Goal: Task Accomplishment & Management: Complete application form

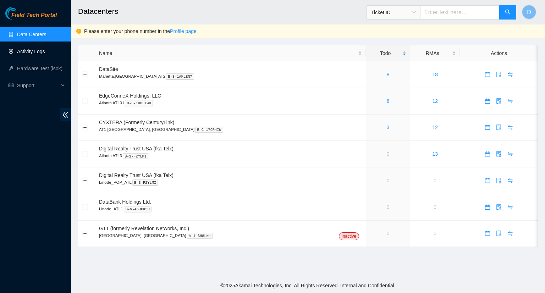
click at [32, 50] on link "Activity Logs" at bounding box center [31, 52] width 28 height 6
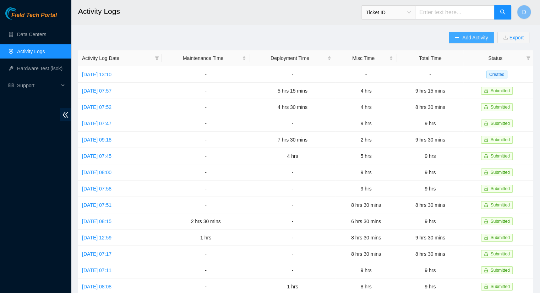
click at [456, 42] on button "Add Activity" at bounding box center [471, 37] width 45 height 11
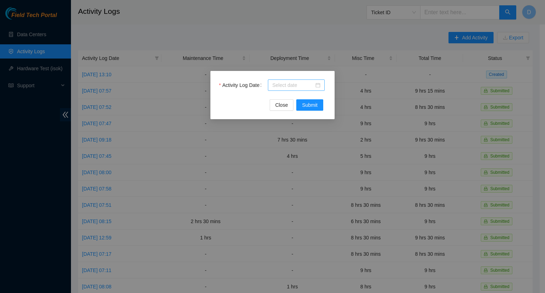
click at [305, 86] on input "Activity Log Date" at bounding box center [293, 85] width 42 height 8
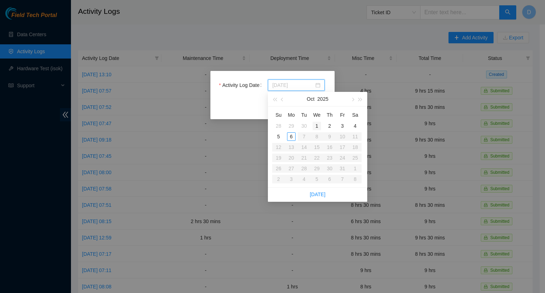
type input "[DATE]"
click at [293, 127] on div "29" at bounding box center [291, 126] width 9 height 9
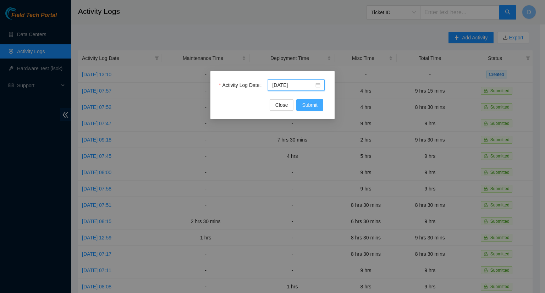
click at [309, 105] on span "Submit" at bounding box center [310, 105] width 16 height 8
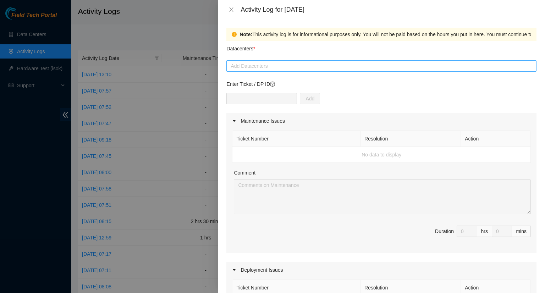
click at [264, 66] on div at bounding box center [381, 66] width 307 height 9
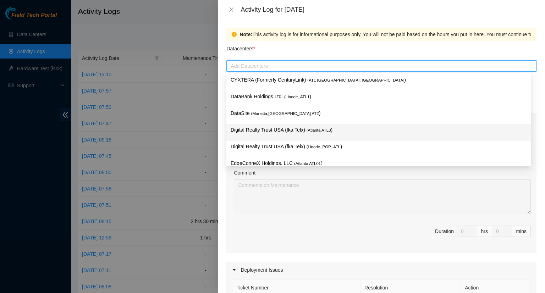
click at [276, 131] on p "Digital Realty Trust USA (fka Telx) ( [GEOGRAPHIC_DATA] ATL3 )" at bounding box center [379, 130] width 296 height 8
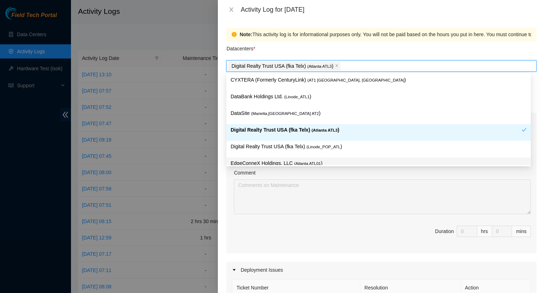
click at [431, 171] on div "Comment" at bounding box center [382, 174] width 297 height 11
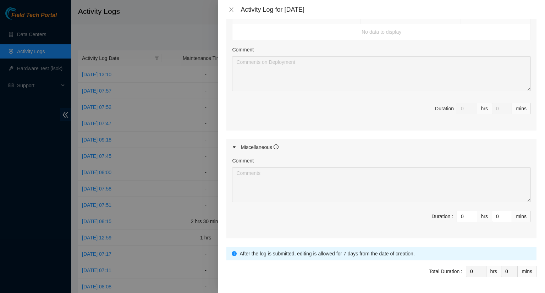
scroll to position [284, 0]
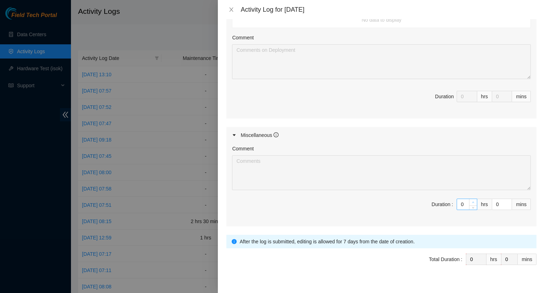
type input "1"
click at [472, 201] on icon "up" at bounding box center [473, 202] width 2 height 2
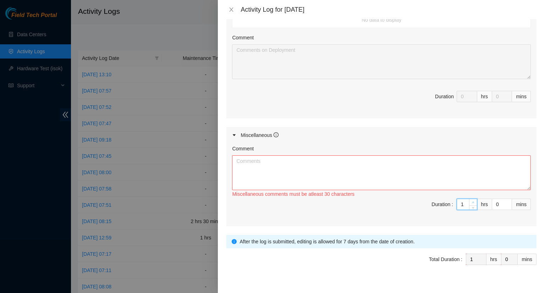
type input "2"
click at [472, 201] on icon "up" at bounding box center [473, 202] width 2 height 2
type input "3"
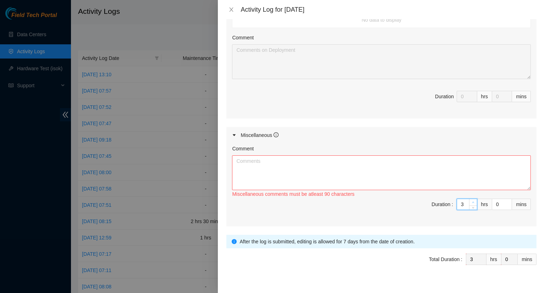
click at [472, 201] on icon "up" at bounding box center [473, 202] width 2 height 2
type input "4"
click at [472, 201] on icon "up" at bounding box center [473, 202] width 2 height 2
type input "5"
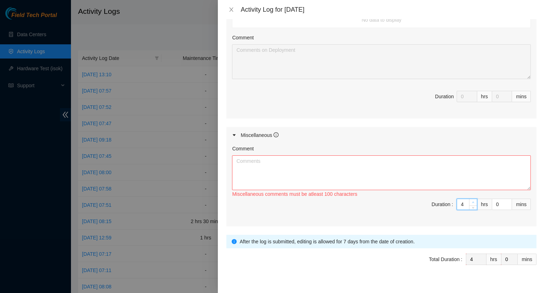
type input "5"
click at [472, 201] on icon "up" at bounding box center [473, 202] width 2 height 2
type input "6"
click at [471, 202] on span "up" at bounding box center [473, 203] width 4 height 4
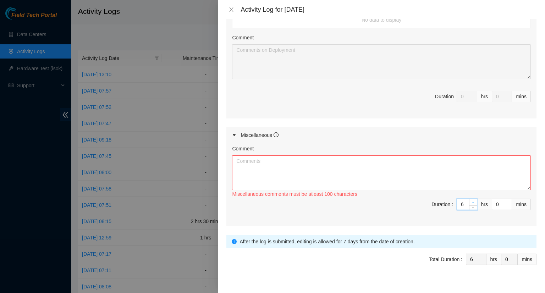
type input "7"
click at [471, 202] on span "up" at bounding box center [473, 203] width 4 height 4
type input "8"
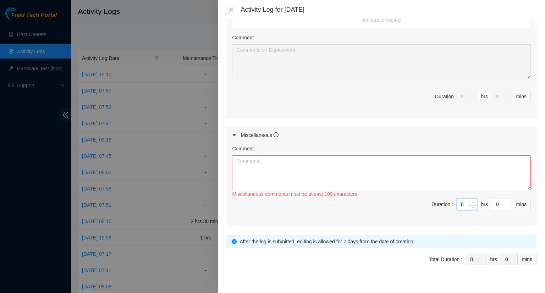
click at [471, 202] on span "up" at bounding box center [473, 203] width 4 height 4
type input "9"
click at [471, 201] on span "up" at bounding box center [473, 203] width 4 height 4
click at [259, 169] on textarea "Comment" at bounding box center [381, 172] width 299 height 35
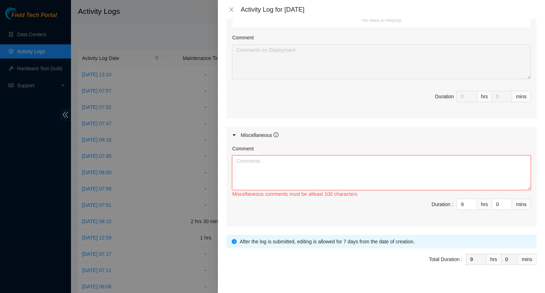
paste textarea "- Worked on updating the DP tracker. - Worked on updating the maintenance ticke…"
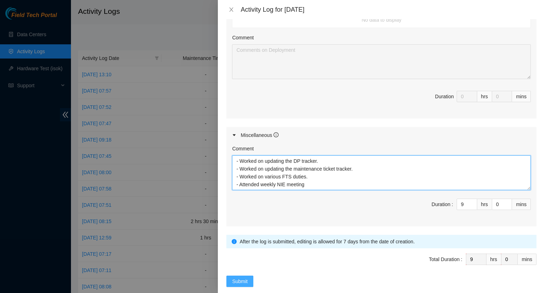
type textarea "- Worked on updating the DP tracker. - Worked on updating the maintenance ticke…"
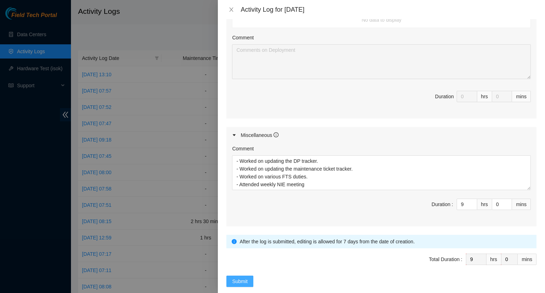
click at [238, 279] on span "Submit" at bounding box center [240, 282] width 16 height 8
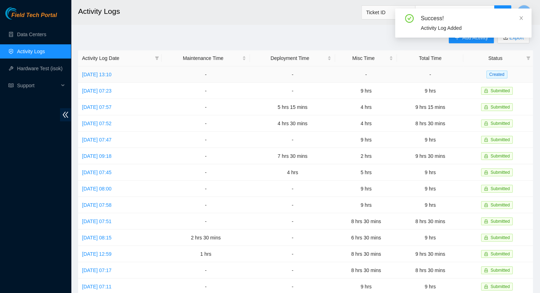
click at [185, 78] on td "-" at bounding box center [206, 74] width 88 height 16
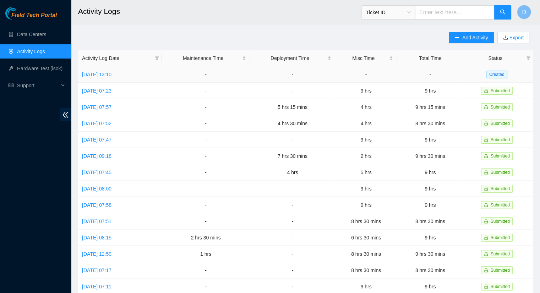
click at [415, 77] on td "-" at bounding box center [430, 74] width 66 height 16
click at [103, 74] on link "[DATE] 13:10" at bounding box center [96, 75] width 29 height 6
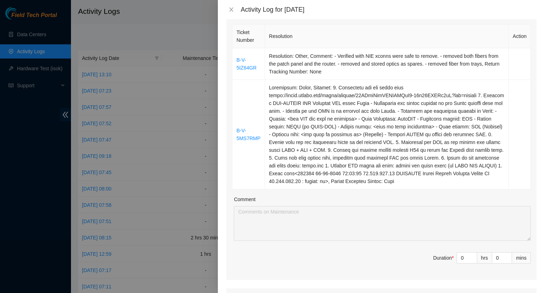
scroll to position [142, 0]
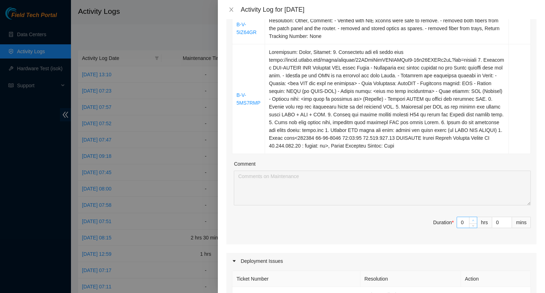
type input "1"
click at [472, 220] on icon "up" at bounding box center [473, 220] width 2 height 1
type input "2"
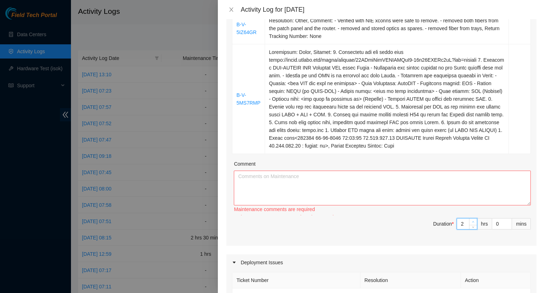
click at [472, 221] on icon "up" at bounding box center [473, 222] width 2 height 2
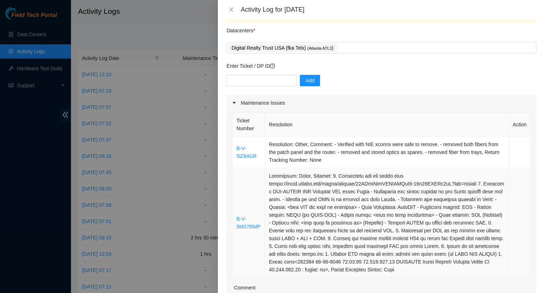
scroll to position [0, 0]
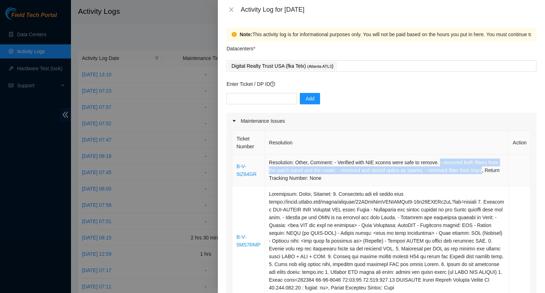
drag, startPoint x: 436, startPoint y: 162, endPoint x: 474, endPoint y: 168, distance: 38.7
click at [479, 168] on td "Resolution: Other, Comment: - Verified with NIE xconns were safe to remove. - r…" at bounding box center [387, 171] width 244 height 32
copy td "- removed both fibers from the patch panel and the router. - removed and stored…"
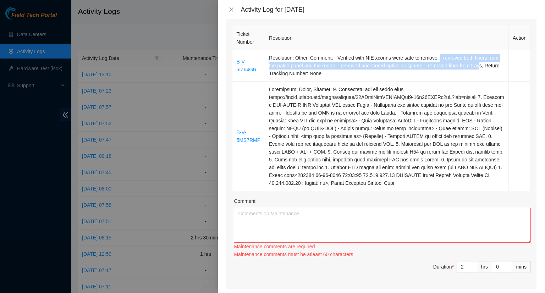
scroll to position [106, 0]
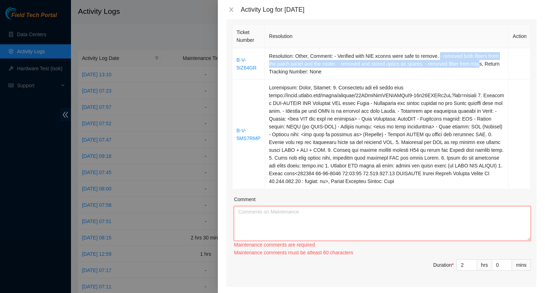
click at [283, 220] on textarea "Comment" at bounding box center [382, 223] width 297 height 35
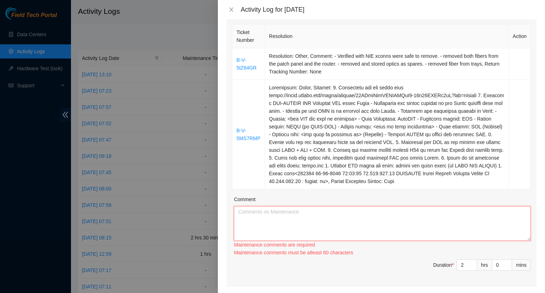
paste textarea "- removed both fibers from the patch panel and the router. - removed and stored…"
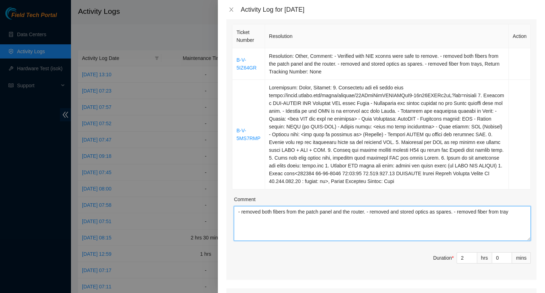
click at [368, 213] on textarea "- removed both fibers from the patch panel and the router. - removed and stored…" at bounding box center [382, 223] width 297 height 35
click at [324, 219] on textarea "- removed both fibers from the patch panel and the router. - removed and stored…" at bounding box center [382, 223] width 297 height 35
click at [297, 230] on textarea "- removed both fibers from the patch panel and the router. - removed and stored…" at bounding box center [382, 223] width 297 height 35
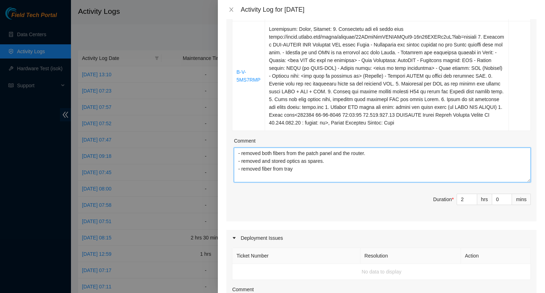
scroll to position [177, 0]
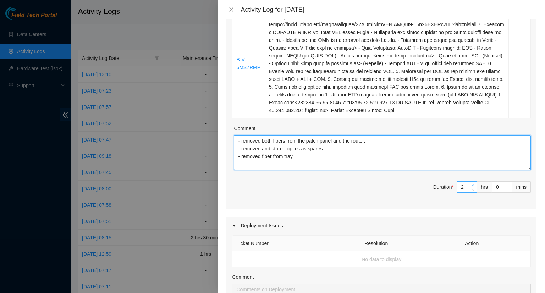
type textarea "- removed both fibers from the patch panel and the router. - removed and stored…"
type input "3"
click at [471, 184] on span "up" at bounding box center [473, 185] width 4 height 4
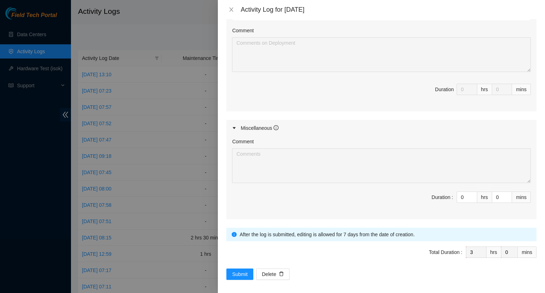
scroll to position [426, 0]
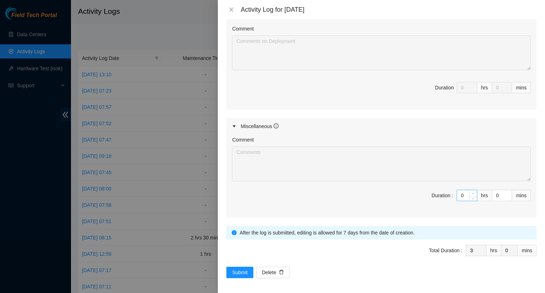
type input "1"
type input "4"
click at [472, 193] on icon "up" at bounding box center [473, 193] width 2 height 1
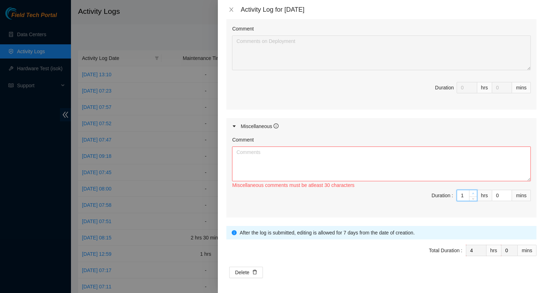
type input "2"
type input "5"
click at [472, 193] on icon "up" at bounding box center [473, 193] width 2 height 1
type input "3"
type input "6"
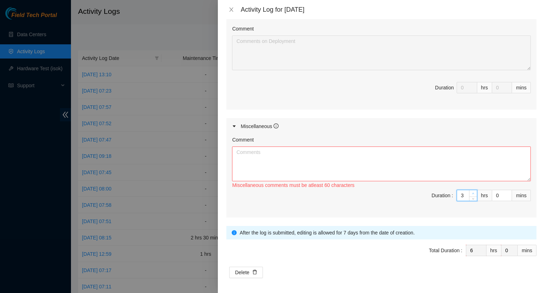
click at [472, 193] on icon "up" at bounding box center [473, 193] width 2 height 1
type input "4"
type input "7"
click at [472, 193] on icon "up" at bounding box center [473, 193] width 2 height 1
type input "5"
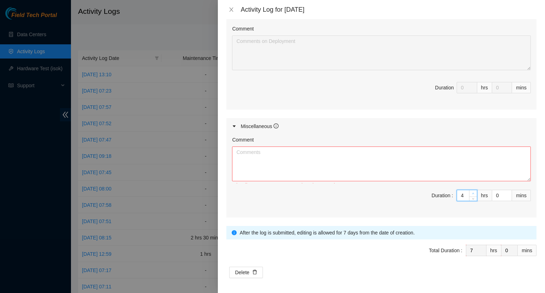
type input "8"
click at [472, 193] on icon "up" at bounding box center [473, 193] width 2 height 1
type input "6"
type input "9"
click at [472, 192] on icon "up" at bounding box center [473, 193] width 2 height 2
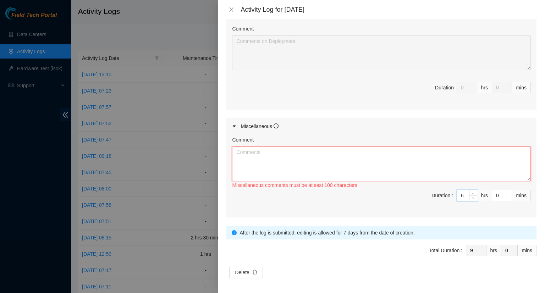
click at [259, 154] on textarea "Comment" at bounding box center [381, 164] width 299 height 35
paste textarea "- removed both fibers from the patch panel and the router. - removed and stored…"
type textarea "-"
click at [252, 152] on textarea "Comment" at bounding box center [381, 164] width 299 height 35
paste textarea "- Worked on updating the DP tracker. - Worked on updating the maintenance ticke…"
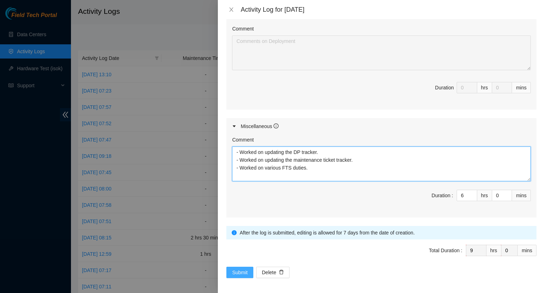
type textarea "- Worked on updating the DP tracker. - Worked on updating the maintenance ticke…"
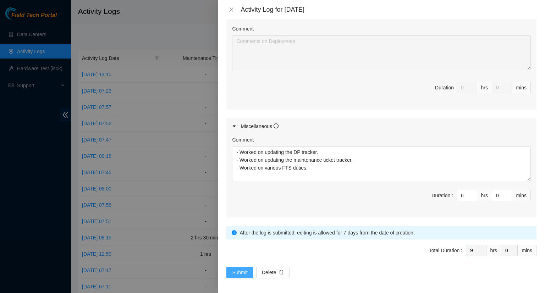
click at [237, 271] on span "Submit" at bounding box center [240, 273] width 16 height 8
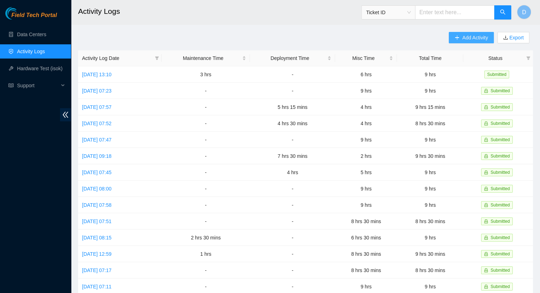
click at [467, 39] on span "Add Activity" at bounding box center [475, 38] width 26 height 8
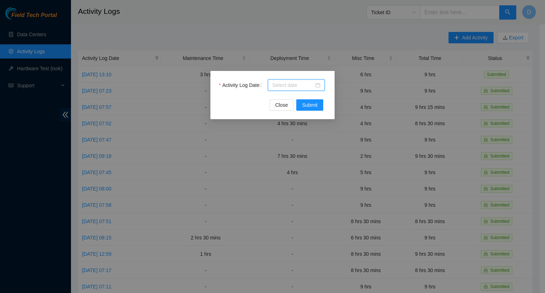
click at [308, 86] on input "Activity Log Date" at bounding box center [293, 85] width 42 height 8
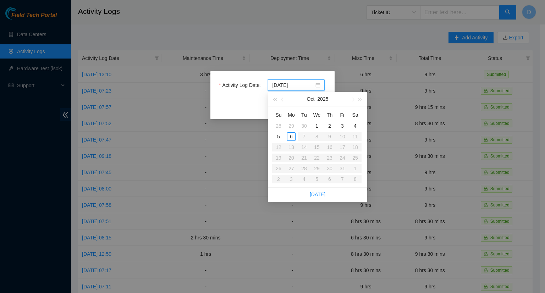
type input "[DATE]"
click at [318, 127] on div "1" at bounding box center [317, 126] width 9 height 9
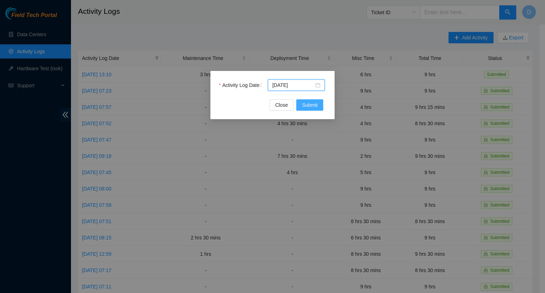
click at [311, 105] on span "Submit" at bounding box center [310, 105] width 16 height 8
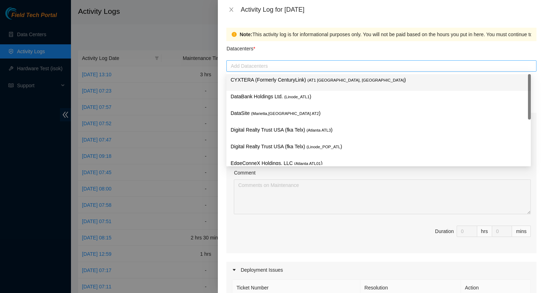
click at [290, 69] on div at bounding box center [381, 66] width 307 height 9
click at [278, 84] on p "CYXTERA (Formerly CenturyLink) ( AT1 [GEOGRAPHIC_DATA], [GEOGRAPHIC_DATA] )" at bounding box center [379, 80] width 296 height 8
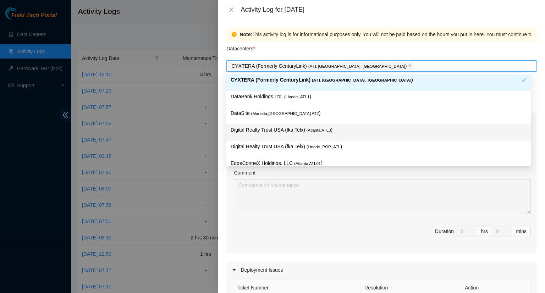
click at [307, 129] on span "( Atlanta ATL3" at bounding box center [319, 130] width 24 height 4
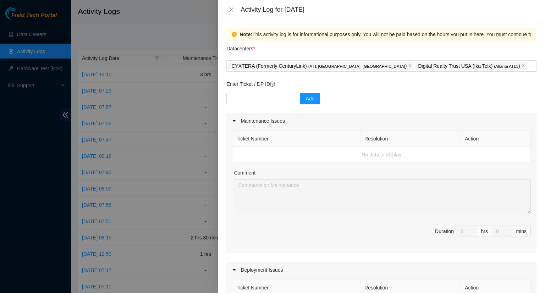
click at [375, 173] on div "Comment" at bounding box center [382, 174] width 297 height 11
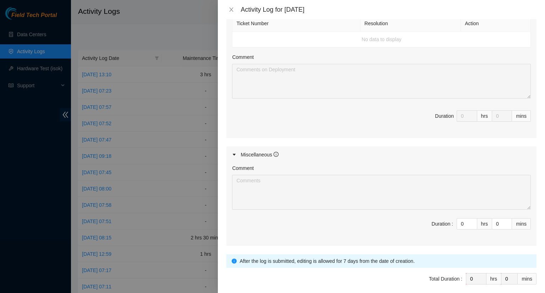
scroll to position [284, 0]
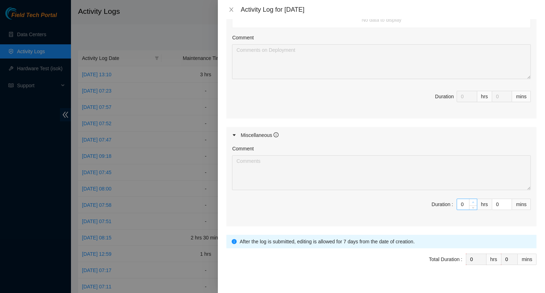
type input "1"
click at [472, 201] on icon "up" at bounding box center [473, 202] width 2 height 2
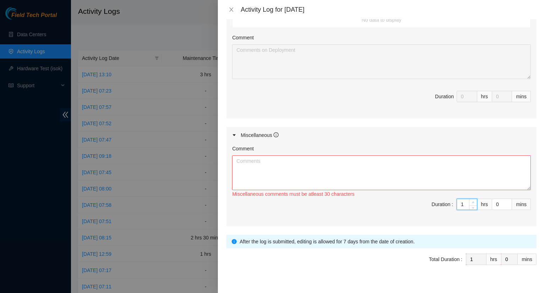
type input "2"
click at [472, 201] on icon "up" at bounding box center [473, 202] width 2 height 2
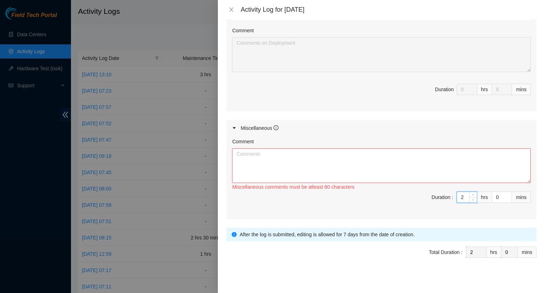
scroll to position [293, 0]
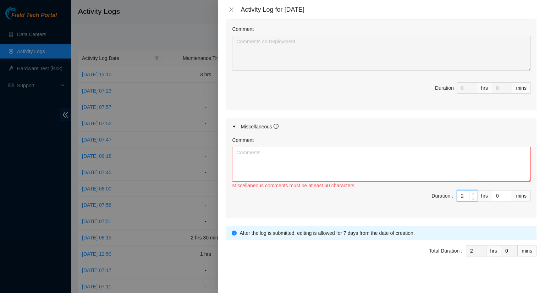
type input "3"
click at [472, 193] on icon "up" at bounding box center [473, 194] width 2 height 2
type input "4"
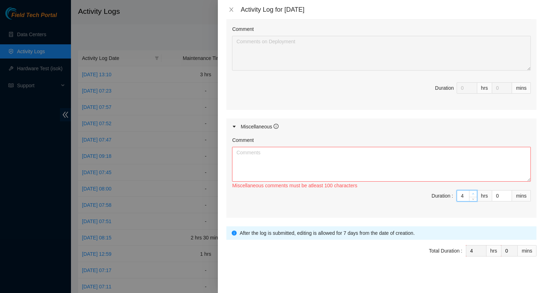
click at [472, 193] on icon "up" at bounding box center [473, 194] width 2 height 2
type input "5"
click at [472, 193] on icon "up" at bounding box center [473, 194] width 2 height 2
type input "6"
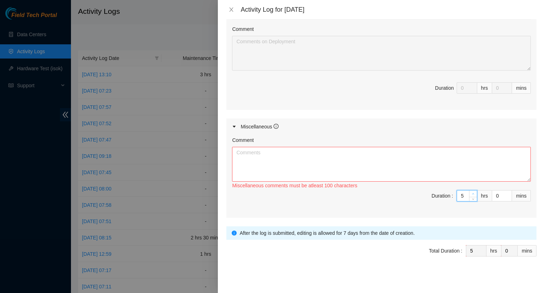
type input "6"
click at [472, 193] on icon "up" at bounding box center [473, 194] width 2 height 2
type input "7"
click at [472, 193] on icon "up" at bounding box center [473, 194] width 2 height 2
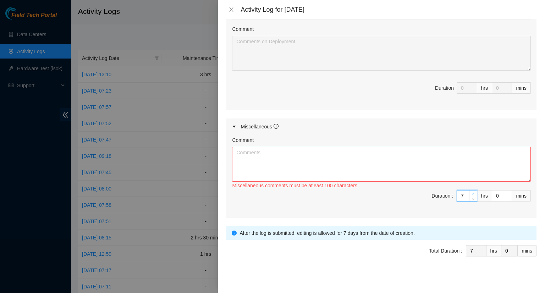
type input "8"
click at [472, 193] on icon "up" at bounding box center [473, 194] width 2 height 2
type input "9"
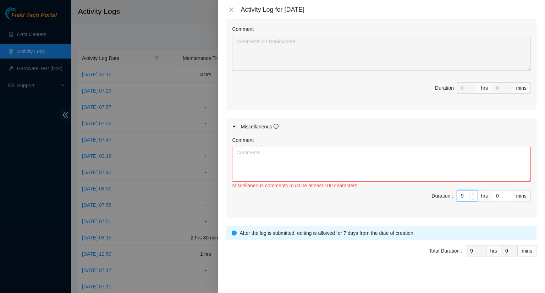
click at [472, 193] on icon "up" at bounding box center [473, 194] width 2 height 2
type input "10"
click at [472, 193] on icon "up" at bounding box center [473, 194] width 2 height 2
click at [289, 165] on textarea "Comment" at bounding box center [381, 164] width 299 height 35
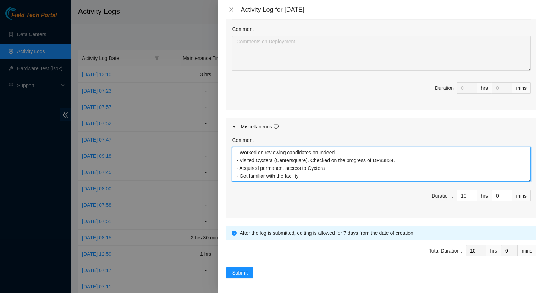
scroll to position [6, 0]
paste textarea "- Worked on updating the DP tracker. - Worked on updating the maintenance ticke…"
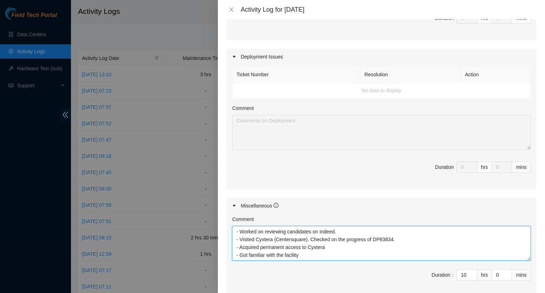
scroll to position [284, 0]
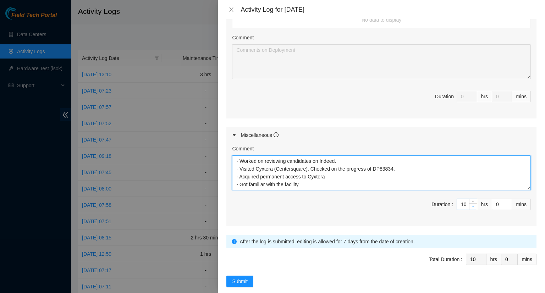
type textarea "- Worked on reviewing candidates on Indeed. - Visited Cyxtera (Centersquare). C…"
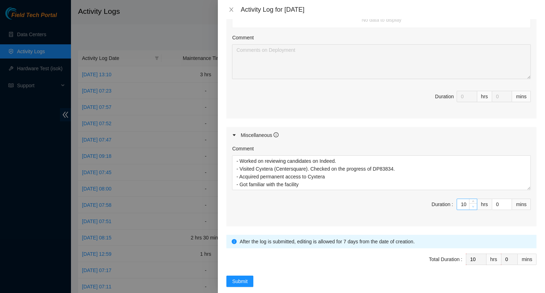
type input "9"
click at [472, 206] on icon "down" at bounding box center [473, 207] width 2 height 2
type input "8"
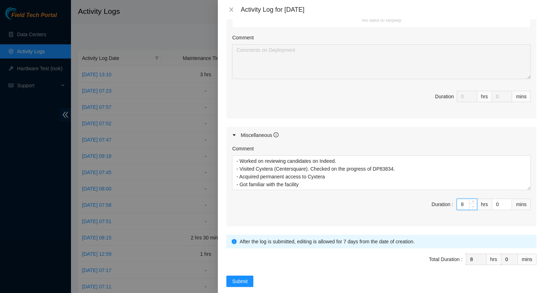
click at [472, 206] on icon "down" at bounding box center [473, 207] width 2 height 2
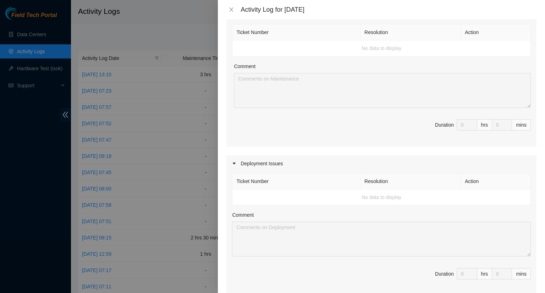
scroll to position [0, 0]
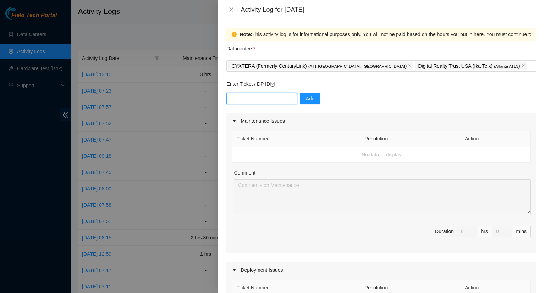
click at [239, 99] on input "text" at bounding box center [261, 98] width 71 height 11
type input "DP73171"
click at [308, 100] on span "Add" at bounding box center [310, 99] width 9 height 8
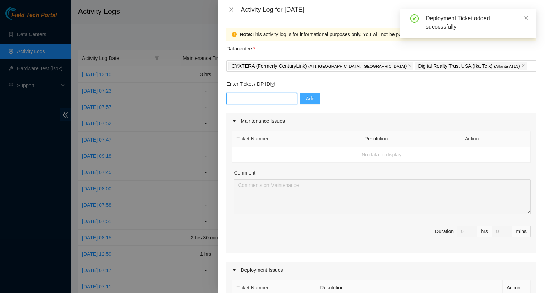
click at [275, 96] on input "text" at bounding box center [261, 98] width 71 height 11
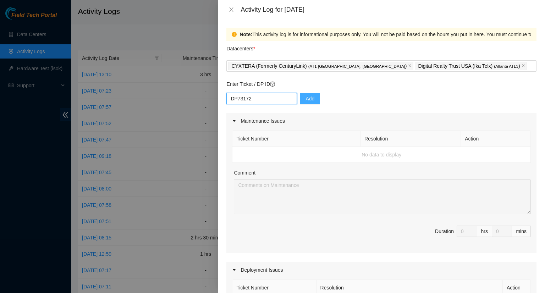
type input "DP73172"
click at [306, 98] on span "Add" at bounding box center [310, 99] width 9 height 8
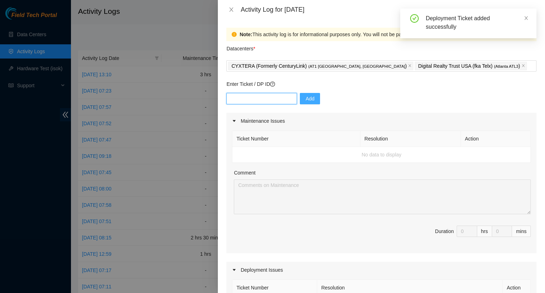
click at [268, 96] on input "text" at bounding box center [261, 98] width 71 height 11
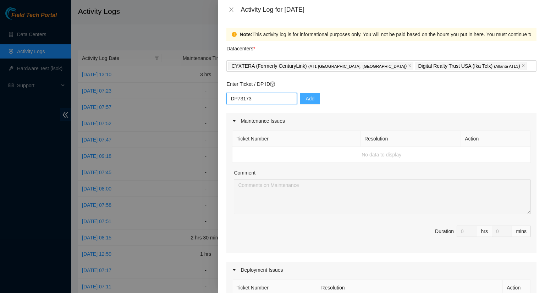
type input "DP73173"
click at [307, 103] on button "Add" at bounding box center [310, 98] width 20 height 11
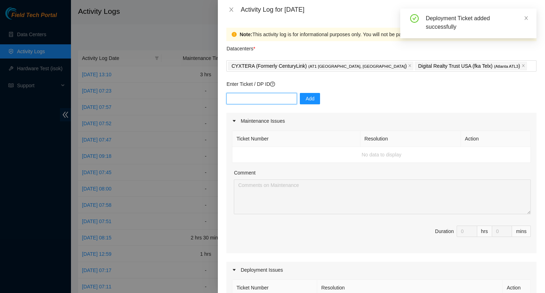
click at [258, 101] on input "text" at bounding box center [261, 98] width 71 height 11
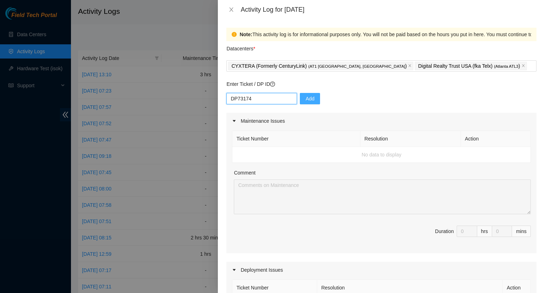
type input "DP73174"
click at [306, 100] on span "Add" at bounding box center [310, 99] width 9 height 8
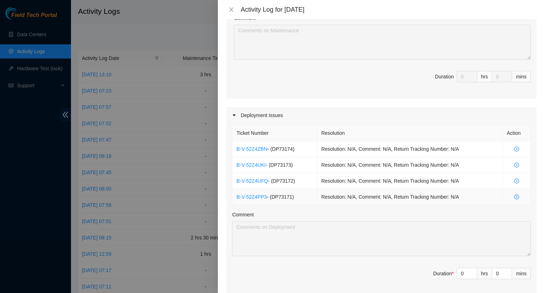
scroll to position [213, 0]
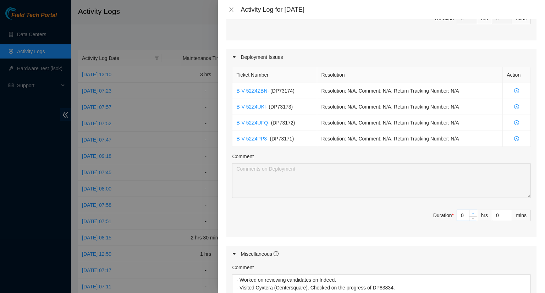
type input "1"
type input "9"
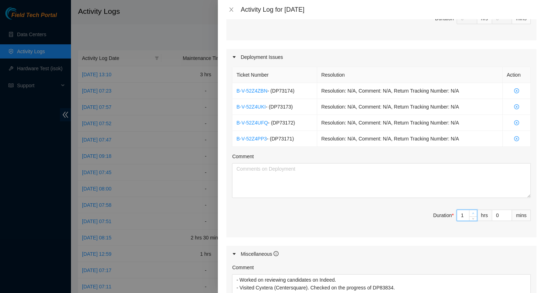
click at [472, 213] on icon "up" at bounding box center [473, 213] width 2 height 2
type input "2"
type input "10"
click at [472, 213] on icon "up" at bounding box center [473, 213] width 2 height 2
click at [288, 170] on textarea "Comment" at bounding box center [381, 180] width 299 height 35
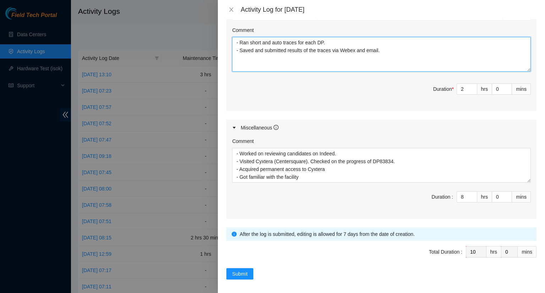
scroll to position [340, 0]
type textarea "- Ran short and auto traces for each DP. - Saved and submitted results of the t…"
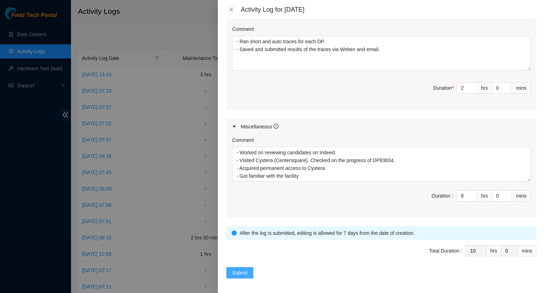
click at [246, 270] on span "Submit" at bounding box center [240, 273] width 16 height 8
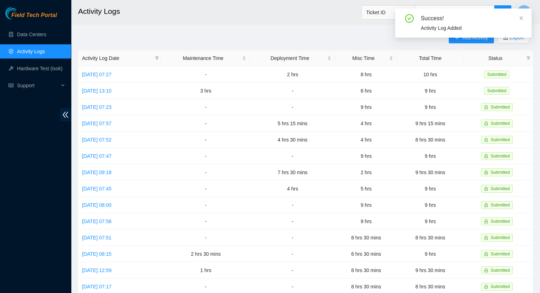
click at [344, 27] on main "Activity Logs Ticket ID D Add Activity Export Activity Log Date Maintenance Tim…" at bounding box center [305, 211] width 469 height 423
click at [464, 43] on div "Success! Activity Log Added" at bounding box center [463, 26] width 136 height 35
click at [521, 18] on icon "close" at bounding box center [521, 18] width 4 height 4
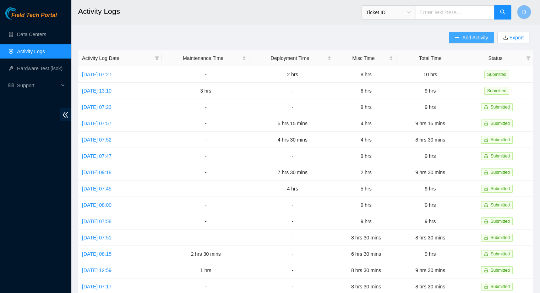
click at [462, 38] on span "Add Activity" at bounding box center [475, 38] width 26 height 8
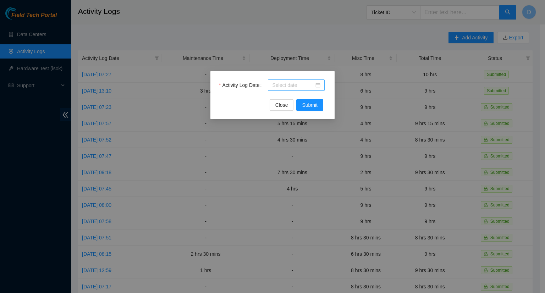
click at [286, 84] on input "Activity Log Date" at bounding box center [293, 85] width 42 height 8
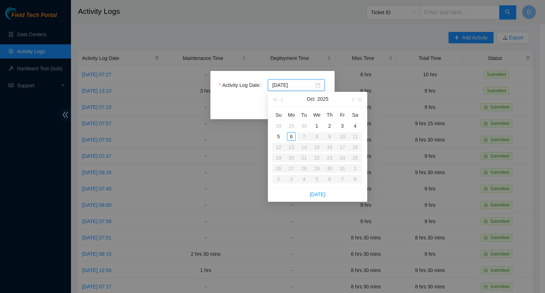
type input "[DATE]"
click at [329, 126] on div "2" at bounding box center [330, 126] width 9 height 9
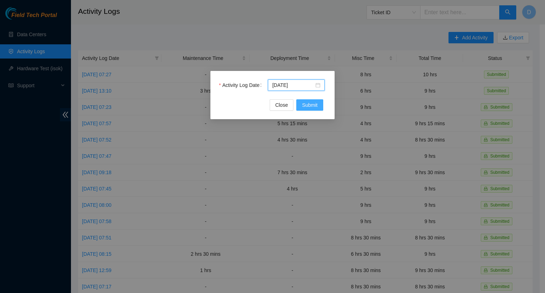
click at [311, 106] on span "Submit" at bounding box center [310, 105] width 16 height 8
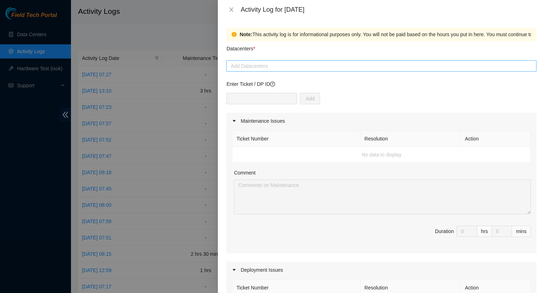
click at [288, 67] on div at bounding box center [381, 66] width 307 height 9
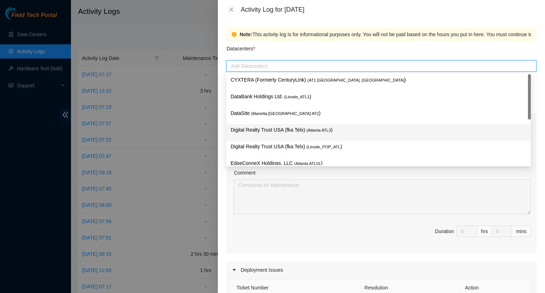
click at [272, 129] on p "Digital Realty Trust USA (fka Telx) ( [GEOGRAPHIC_DATA] ATL3 )" at bounding box center [379, 130] width 296 height 8
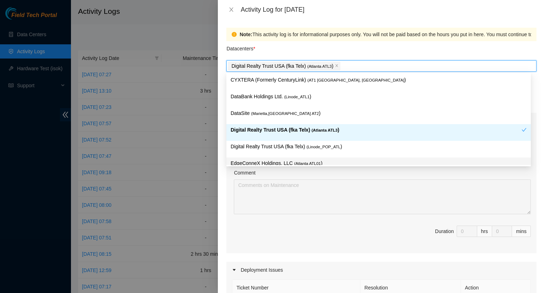
click at [378, 174] on div "Comment" at bounding box center [382, 174] width 297 height 11
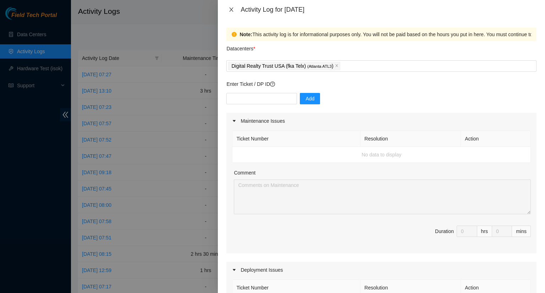
click at [229, 11] on icon "close" at bounding box center [232, 10] width 6 height 6
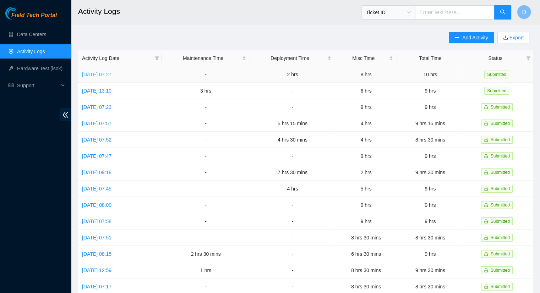
click at [111, 74] on link "[DATE] 07:27" at bounding box center [96, 75] width 29 height 6
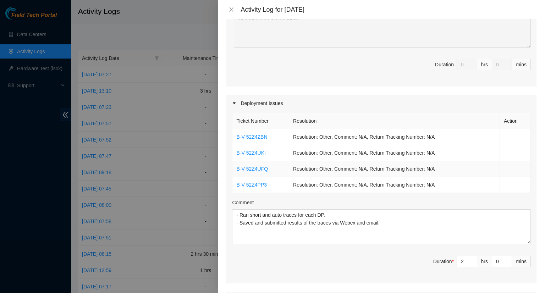
scroll to position [177, 0]
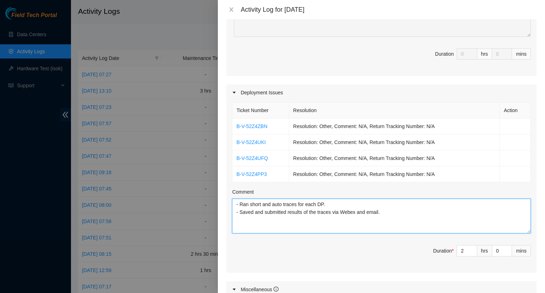
click at [390, 211] on textarea "- Ran short and auto traces for each DP. - Saved and submitted results of the t…" at bounding box center [381, 216] width 299 height 35
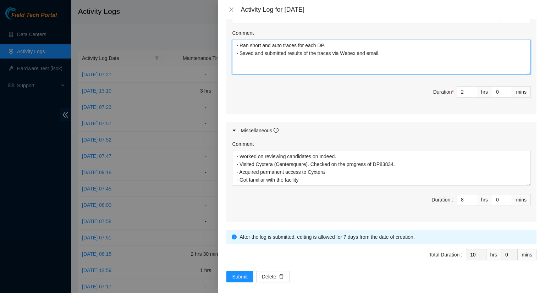
scroll to position [340, 0]
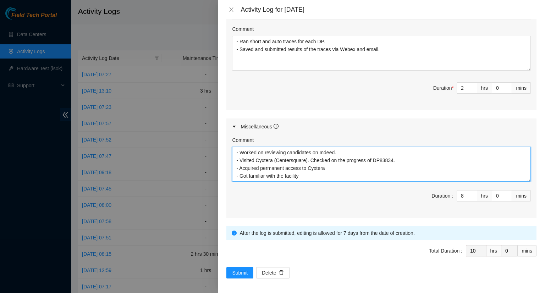
click at [315, 177] on textarea "- Worked on reviewing candidates on Indeed. - Visited Cyxtera (Centersquare). C…" at bounding box center [381, 164] width 299 height 35
type textarea "- Worked on reviewing candidates on Indeed. - Visited Cyxtera (Centersquare). C…"
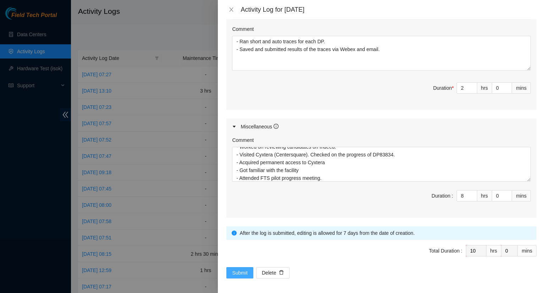
click at [242, 269] on span "Submit" at bounding box center [240, 273] width 16 height 8
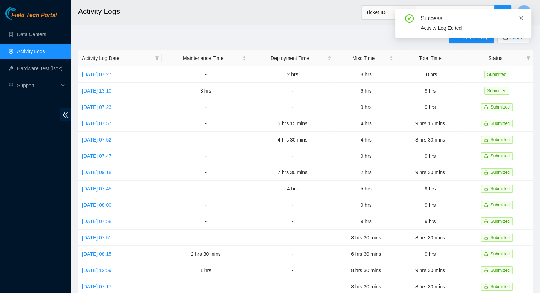
drag, startPoint x: 519, startPoint y: 20, endPoint x: 519, endPoint y: 28, distance: 7.8
click at [519, 20] on icon "close" at bounding box center [521, 18] width 5 height 5
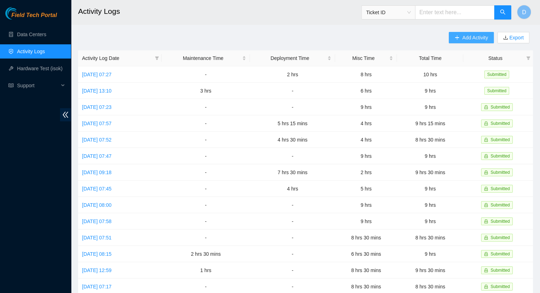
drag, startPoint x: 463, startPoint y: 36, endPoint x: 468, endPoint y: 34, distance: 5.4
click at [465, 34] on span "Add Activity" at bounding box center [475, 38] width 26 height 8
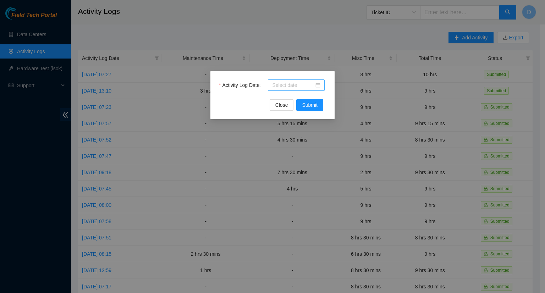
click at [291, 84] on input "Activity Log Date" at bounding box center [293, 85] width 42 height 8
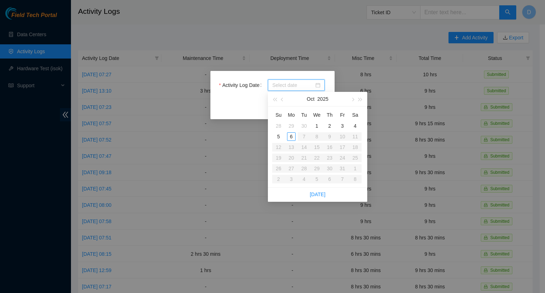
type input "[DATE]"
click at [331, 128] on div "2" at bounding box center [330, 126] width 9 height 9
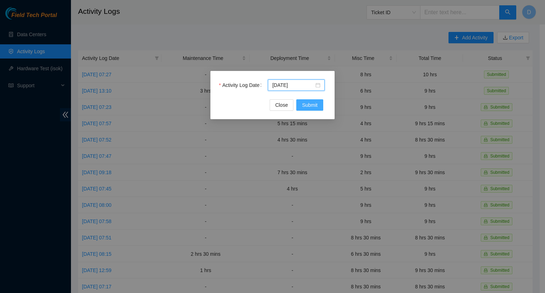
click at [310, 105] on span "Submit" at bounding box center [310, 105] width 16 height 8
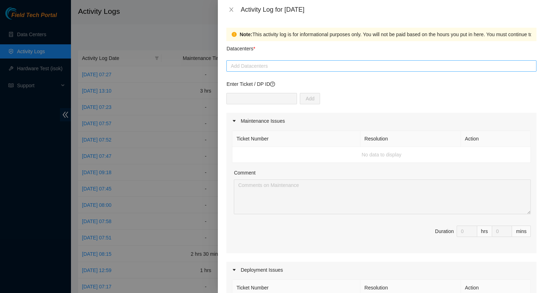
click at [247, 65] on div at bounding box center [381, 66] width 307 height 9
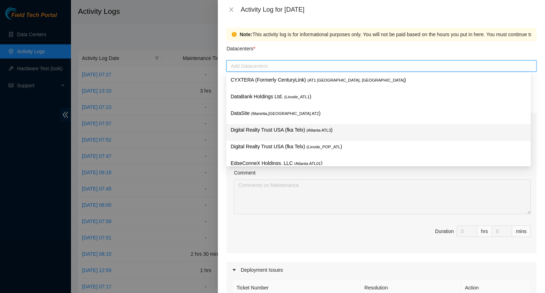
click at [262, 134] on p "Digital Realty Trust USA (fka Telx) ( [GEOGRAPHIC_DATA] ATL3 )" at bounding box center [379, 130] width 296 height 8
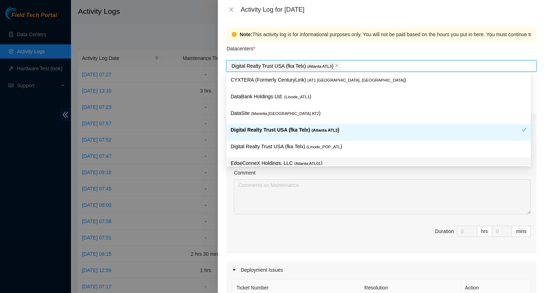
click at [282, 176] on div "Comment" at bounding box center [382, 174] width 297 height 11
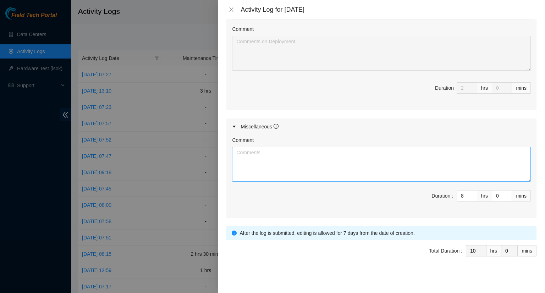
scroll to position [293, 0]
type input "9"
type input "11"
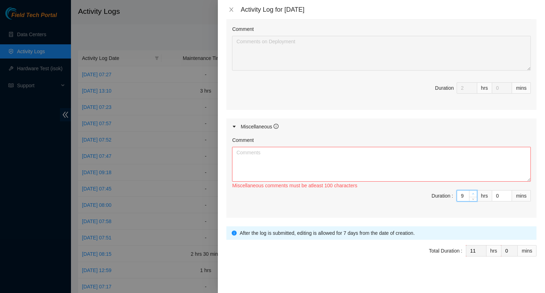
click at [472, 193] on icon "up" at bounding box center [473, 194] width 2 height 2
type input "10"
type input "12"
click at [234, 8] on button "Close" at bounding box center [231, 9] width 10 height 7
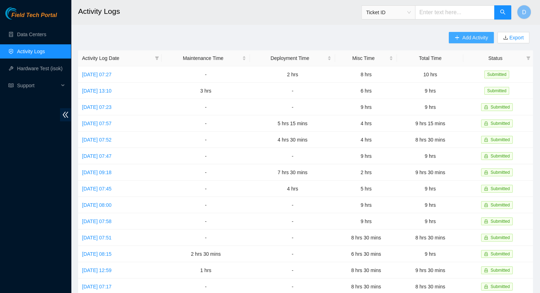
click at [462, 34] on span "Add Activity" at bounding box center [475, 38] width 26 height 8
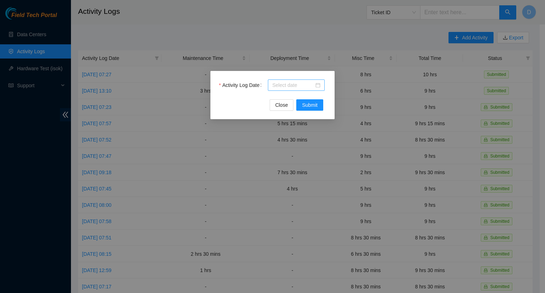
click at [305, 86] on input "Activity Log Date" at bounding box center [293, 85] width 42 height 8
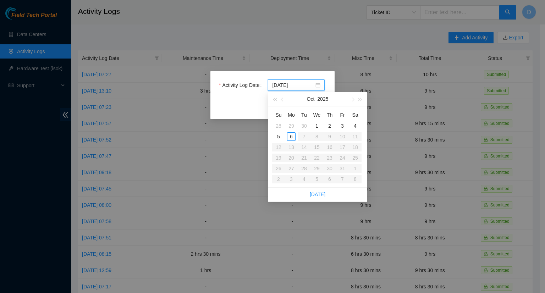
type input "[DATE]"
click at [329, 126] on div "2" at bounding box center [330, 126] width 9 height 9
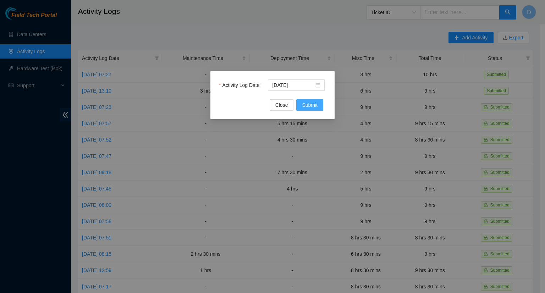
click at [318, 105] on button "Submit" at bounding box center [309, 104] width 27 height 11
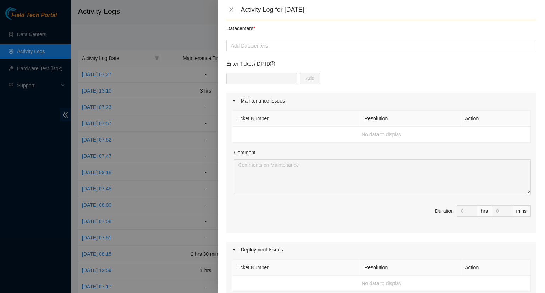
scroll to position [0, 0]
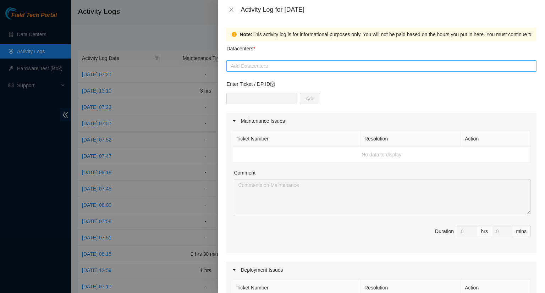
click at [282, 67] on div at bounding box center [381, 66] width 307 height 9
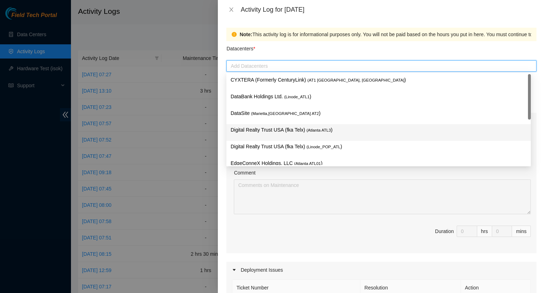
click at [284, 128] on p "Digital Realty Trust USA (fka Telx) ( [GEOGRAPHIC_DATA] ATL3 )" at bounding box center [379, 130] width 296 height 8
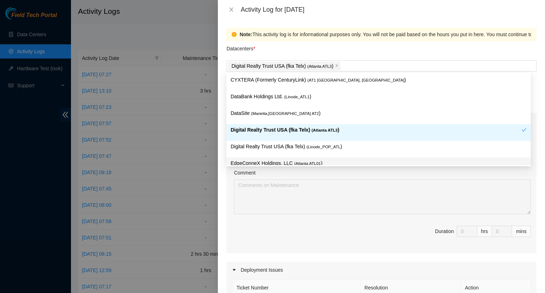
click at [405, 174] on div "Comment" at bounding box center [382, 174] width 297 height 11
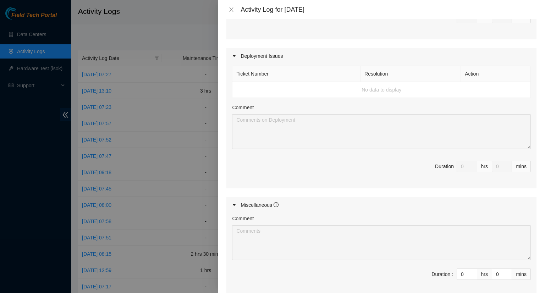
scroll to position [248, 0]
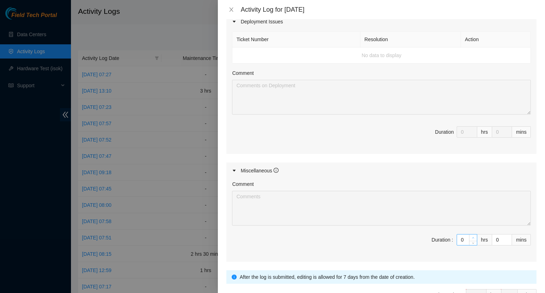
type input "1"
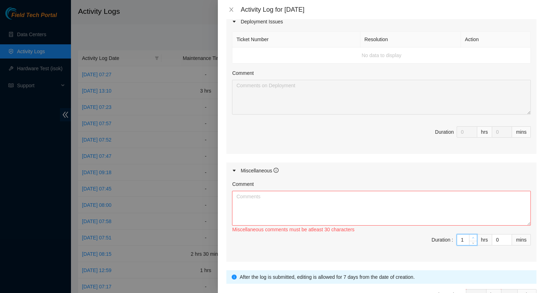
click at [471, 236] on span "up" at bounding box center [473, 238] width 4 height 4
type input "2"
click at [471, 236] on span "up" at bounding box center [473, 238] width 4 height 4
type input "3"
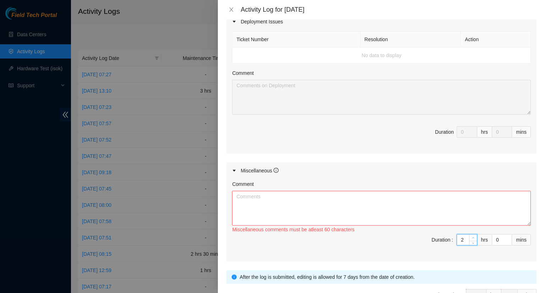
type input "3"
click at [471, 236] on span "up" at bounding box center [473, 238] width 4 height 4
type input "4"
click at [471, 236] on span "up" at bounding box center [473, 238] width 4 height 4
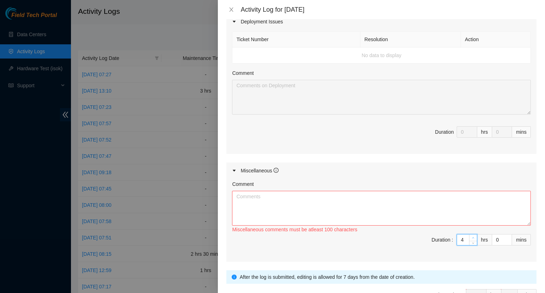
type input "5"
click at [471, 236] on span "up" at bounding box center [473, 238] width 4 height 4
type input "6"
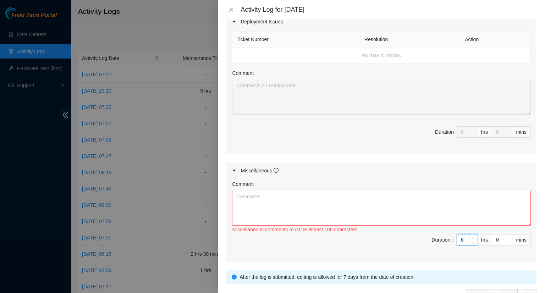
click at [471, 236] on span "up" at bounding box center [473, 238] width 4 height 4
type input "7"
click at [469, 235] on span "Increase Value" at bounding box center [473, 238] width 8 height 6
type input "8"
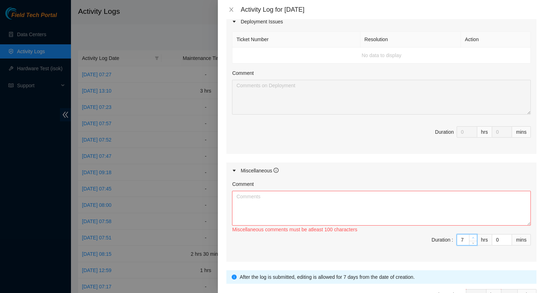
type input "8"
click at [472, 237] on icon "up" at bounding box center [473, 238] width 2 height 2
click at [281, 198] on textarea "Comment" at bounding box center [381, 208] width 299 height 35
click at [278, 203] on textarea "Comment" at bounding box center [381, 208] width 299 height 35
paste textarea "- Worked on updating the DP tracker. - Worked on updating the maintenance ticke…"
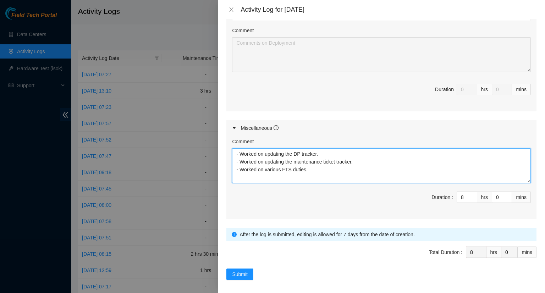
scroll to position [293, 0]
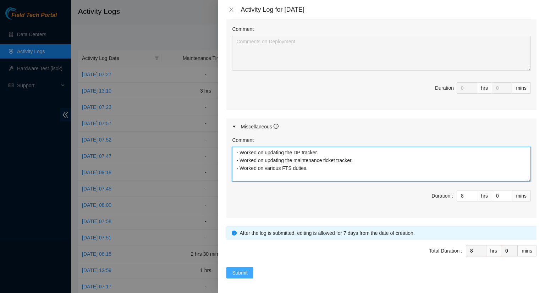
type textarea "- Worked on updating the DP tracker. - Worked on updating the maintenance ticke…"
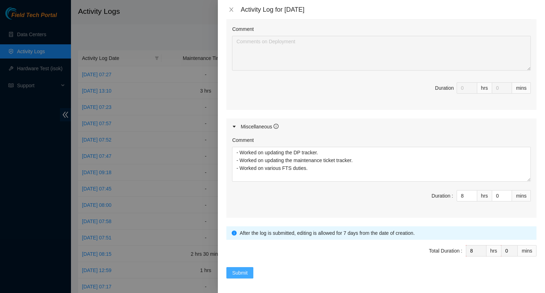
click at [241, 270] on span "Submit" at bounding box center [240, 273] width 16 height 8
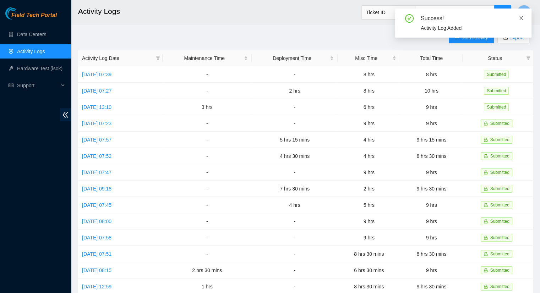
click at [523, 17] on icon "close" at bounding box center [521, 18] width 5 height 5
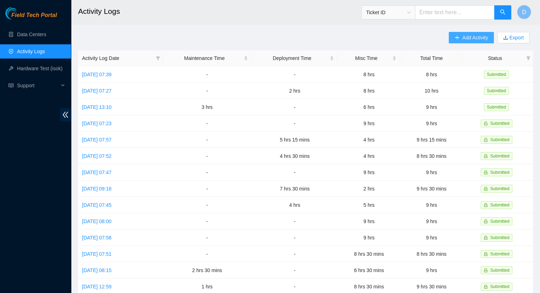
click at [454, 37] on icon "plus" at bounding box center [456, 37] width 5 height 5
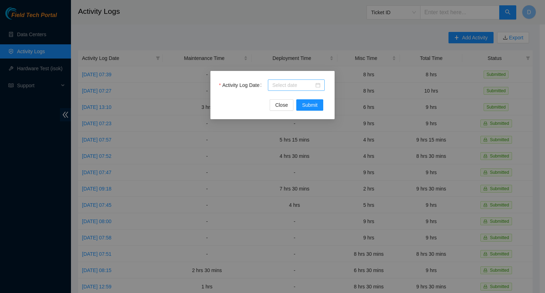
click at [287, 85] on input "Activity Log Date" at bounding box center [293, 85] width 42 height 8
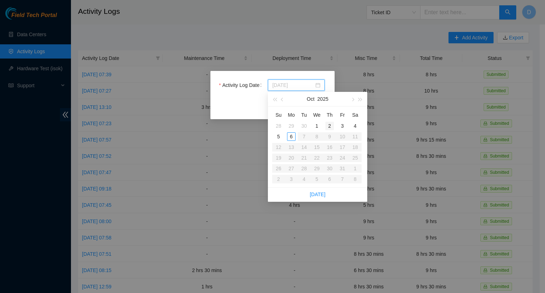
type input "[DATE]"
click at [344, 126] on div "3" at bounding box center [342, 126] width 9 height 9
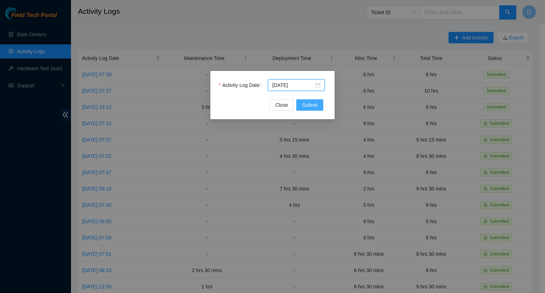
click at [305, 104] on span "Submit" at bounding box center [310, 105] width 16 height 8
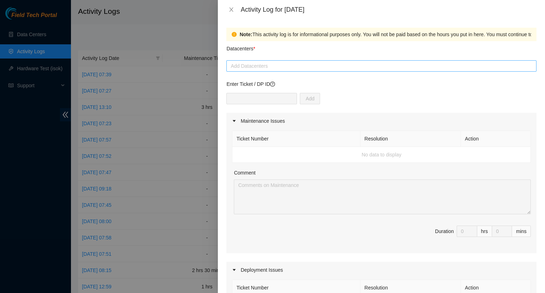
click at [278, 66] on div at bounding box center [381, 66] width 307 height 9
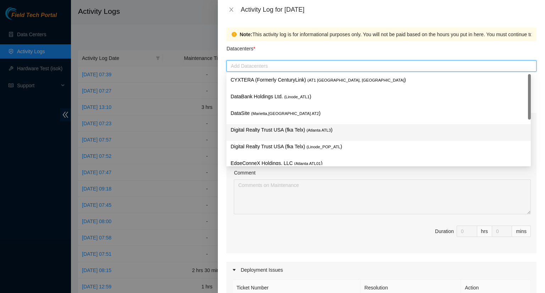
click at [288, 133] on p "Digital Realty Trust USA (fka Telx) ( [GEOGRAPHIC_DATA] ATL3 )" at bounding box center [379, 130] width 296 height 8
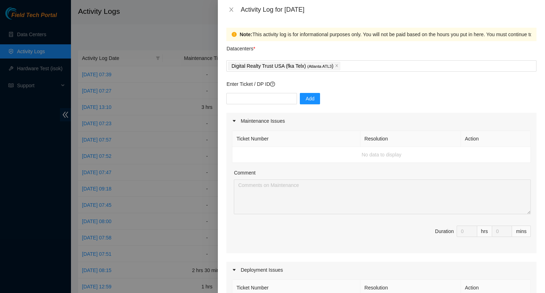
click at [229, 178] on div "Ticket Number Resolution Action No data to display Comment Duration 0 hrs 0 mins" at bounding box center [381, 191] width 310 height 124
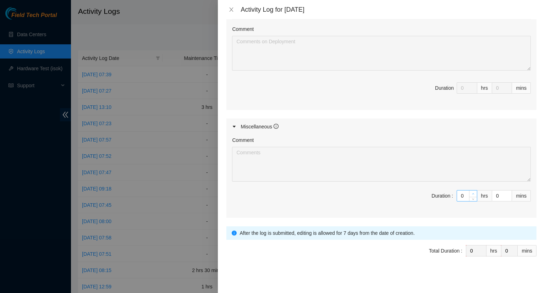
type input "1"
click at [471, 192] on span "up" at bounding box center [473, 194] width 4 height 4
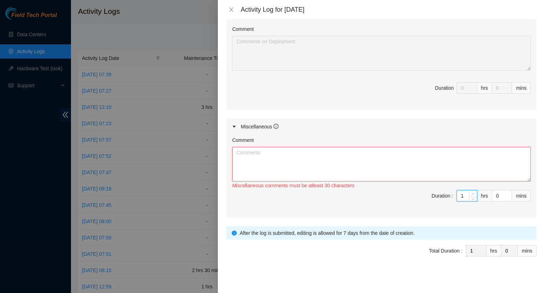
type input "2"
click at [471, 192] on span "up" at bounding box center [473, 194] width 4 height 4
type input "3"
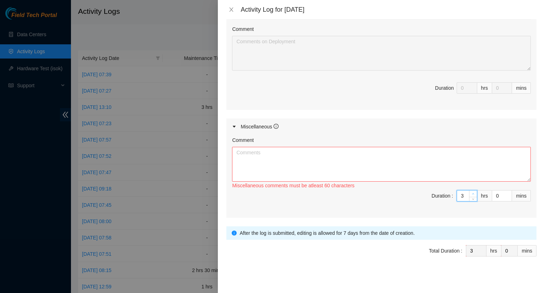
click at [471, 192] on span "up" at bounding box center [473, 194] width 4 height 4
type input "4"
click at [471, 192] on span "up" at bounding box center [473, 194] width 4 height 4
type input "5"
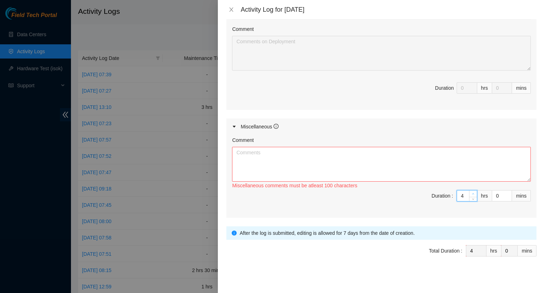
type input "5"
click at [471, 192] on span "up" at bounding box center [473, 194] width 4 height 4
type input "6"
click at [471, 192] on span "up" at bounding box center [473, 194] width 4 height 4
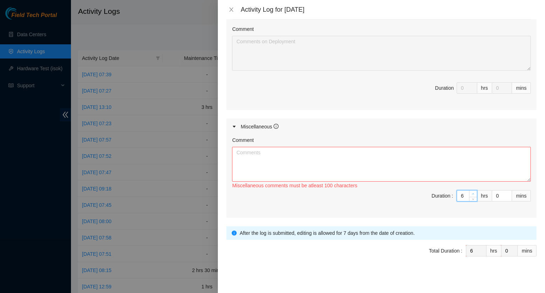
type input "7"
click at [472, 193] on icon "up" at bounding box center [473, 194] width 2 height 2
type input "8"
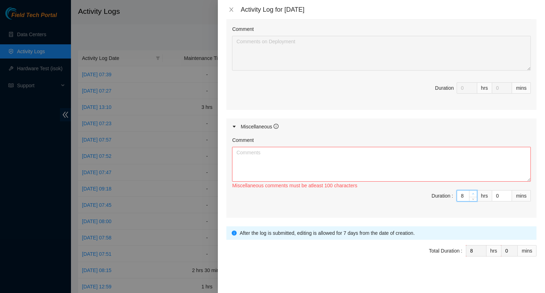
click at [472, 193] on icon "up" at bounding box center [473, 194] width 2 height 2
type input "9"
click at [472, 193] on icon "up" at bounding box center [473, 194] width 2 height 2
type input "1"
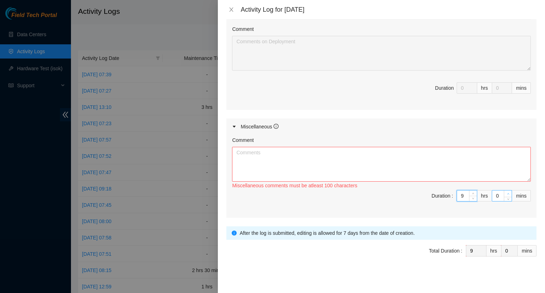
type input "1"
click at [507, 193] on icon "up" at bounding box center [508, 194] width 2 height 2
type input "2"
click at [507, 193] on icon "up" at bounding box center [508, 194] width 2 height 2
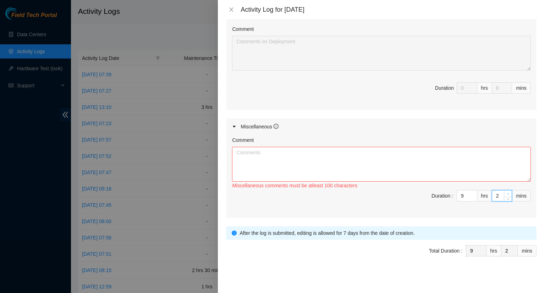
type input "3"
click at [507, 193] on icon "up" at bounding box center [508, 194] width 2 height 2
type input "4"
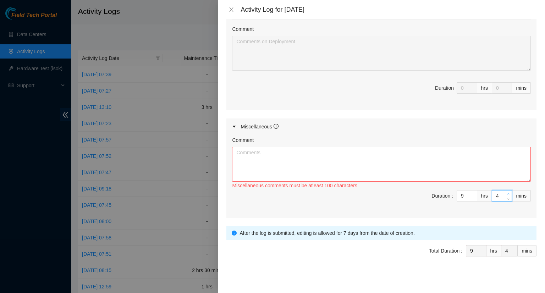
click at [507, 193] on icon "up" at bounding box center [508, 194] width 2 height 2
type input "5"
click at [507, 193] on icon "up" at bounding box center [508, 194] width 2 height 2
type input "6"
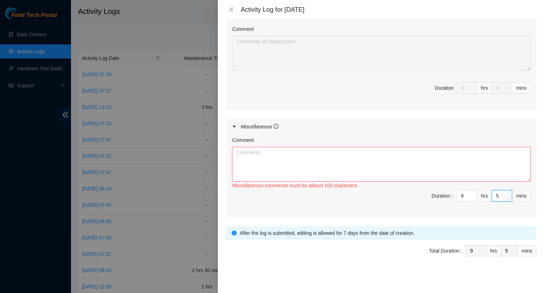
type input "6"
click at [507, 193] on icon "up" at bounding box center [508, 194] width 2 height 2
type input "7"
click at [507, 193] on icon "up" at bounding box center [508, 194] width 2 height 2
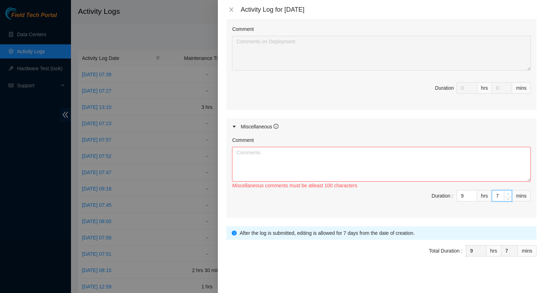
type input "8"
click at [507, 193] on icon "up" at bounding box center [508, 194] width 2 height 2
type input "9"
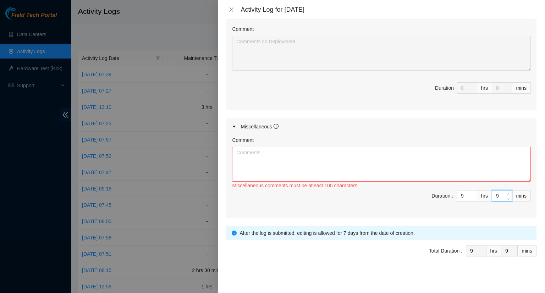
click at [507, 193] on icon "up" at bounding box center [508, 194] width 2 height 2
type input "10"
click at [507, 193] on icon "up" at bounding box center [508, 194] width 2 height 2
type input "11"
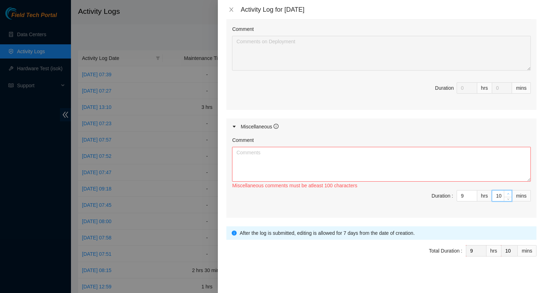
type input "11"
click at [507, 193] on icon "up" at bounding box center [508, 194] width 2 height 2
type input "12"
click at [506, 192] on span "up" at bounding box center [508, 194] width 4 height 4
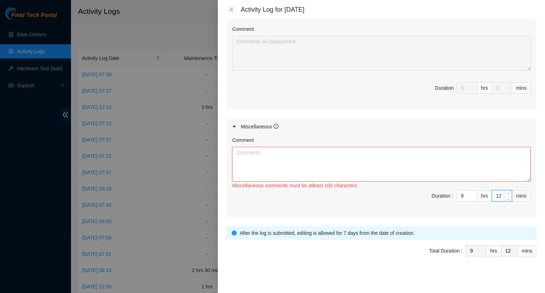
type input "13"
click at [506, 192] on span "up" at bounding box center [508, 194] width 4 height 4
type input "14"
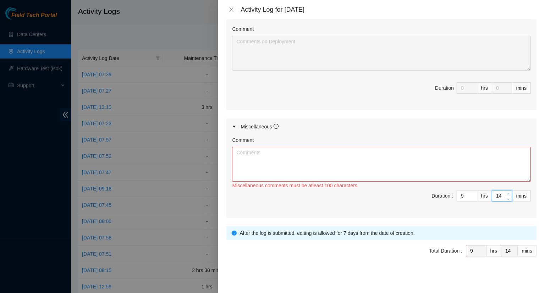
click at [504, 191] on span "Increase Value" at bounding box center [508, 194] width 8 height 6
type input "15"
click at [506, 192] on span "up" at bounding box center [508, 194] width 4 height 4
click at [360, 164] on textarea "Comment" at bounding box center [381, 164] width 299 height 35
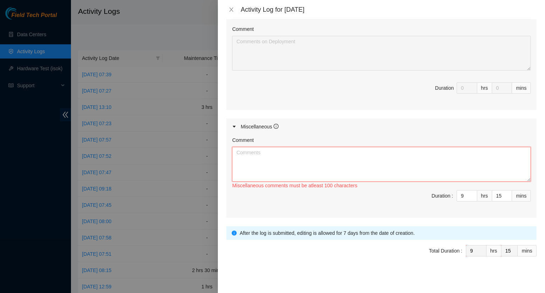
drag, startPoint x: 289, startPoint y: 161, endPoint x: 293, endPoint y: 155, distance: 7.3
click at [289, 159] on textarea "Comment" at bounding box center [381, 164] width 299 height 35
paste textarea "- Worked on updating the DP tracker. - Worked on updating the maintenance ticke…"
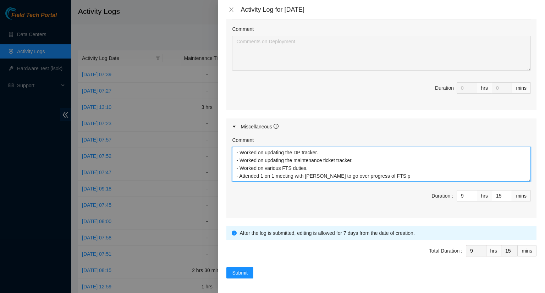
click at [321, 174] on textarea "- Worked on updating the DP tracker. - Worked on updating the maintenance ticke…" at bounding box center [381, 164] width 299 height 35
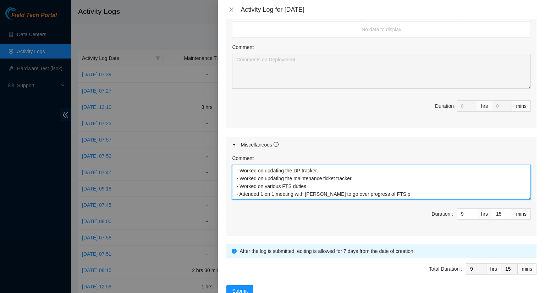
scroll to position [257, 0]
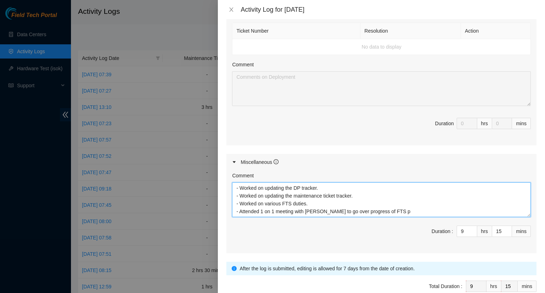
click at [403, 211] on textarea "- Worked on updating the DP tracker. - Worked on updating the maintenance ticke…" at bounding box center [381, 199] width 299 height 35
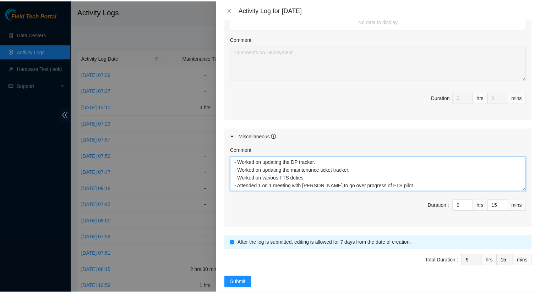
scroll to position [284, 0]
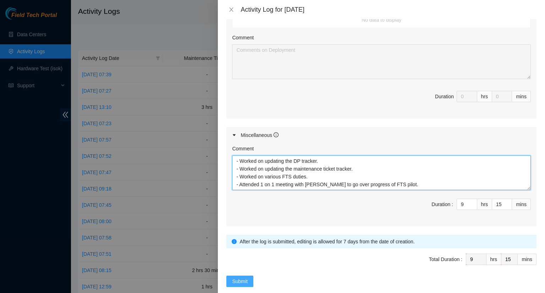
type textarea "- Worked on updating the DP tracker. - Worked on updating the maintenance ticke…"
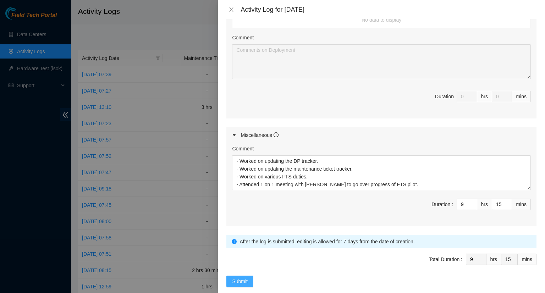
click at [242, 282] on span "Submit" at bounding box center [240, 282] width 16 height 8
